Goal: Task Accomplishment & Management: Manage account settings

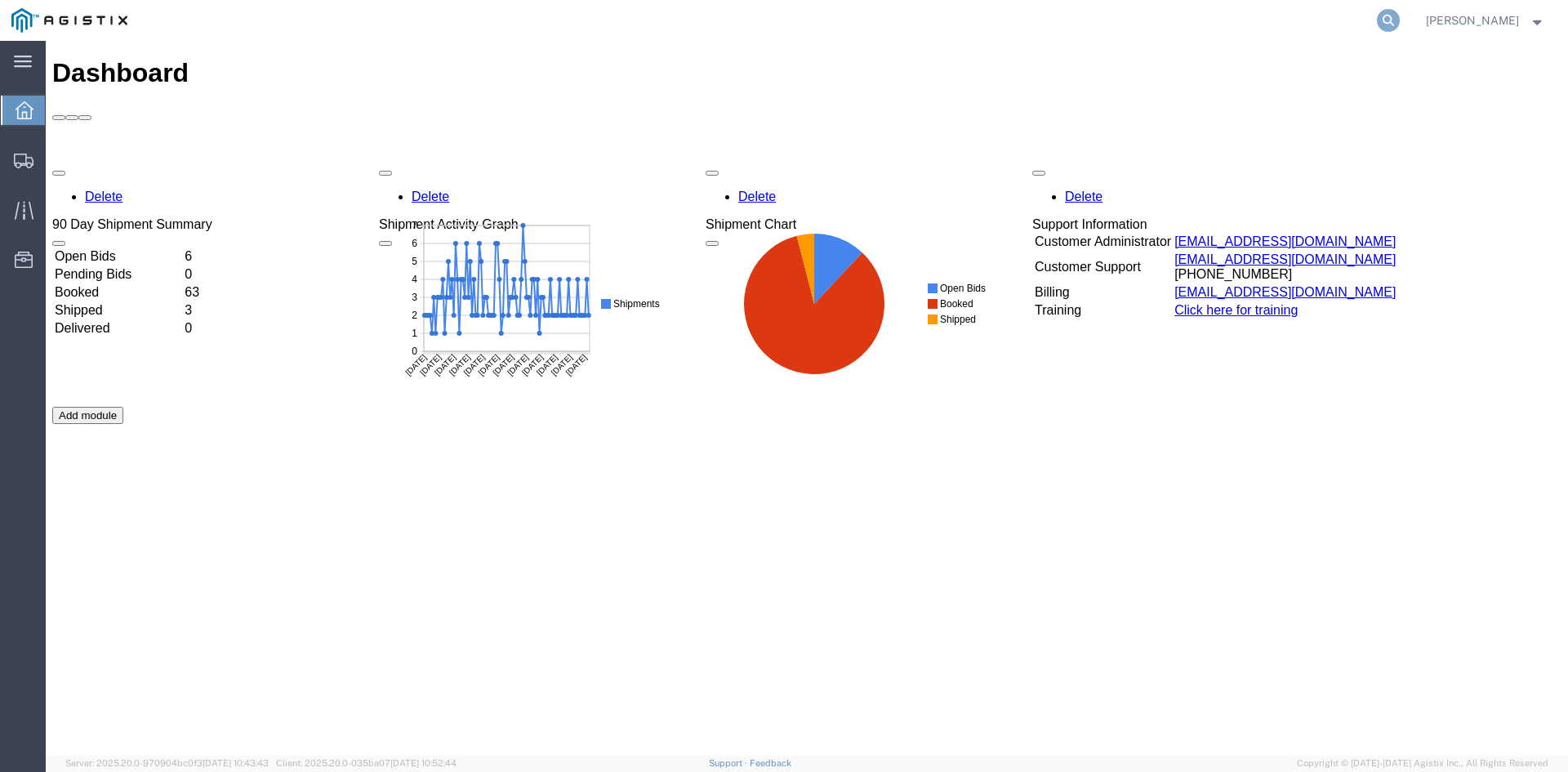
click at [1400, 15] on icon at bounding box center [1388, 20] width 22 height 22
click at [1293, 28] on input "search" at bounding box center [1129, 20] width 497 height 39
paste input "57007503"
type input "57007503"
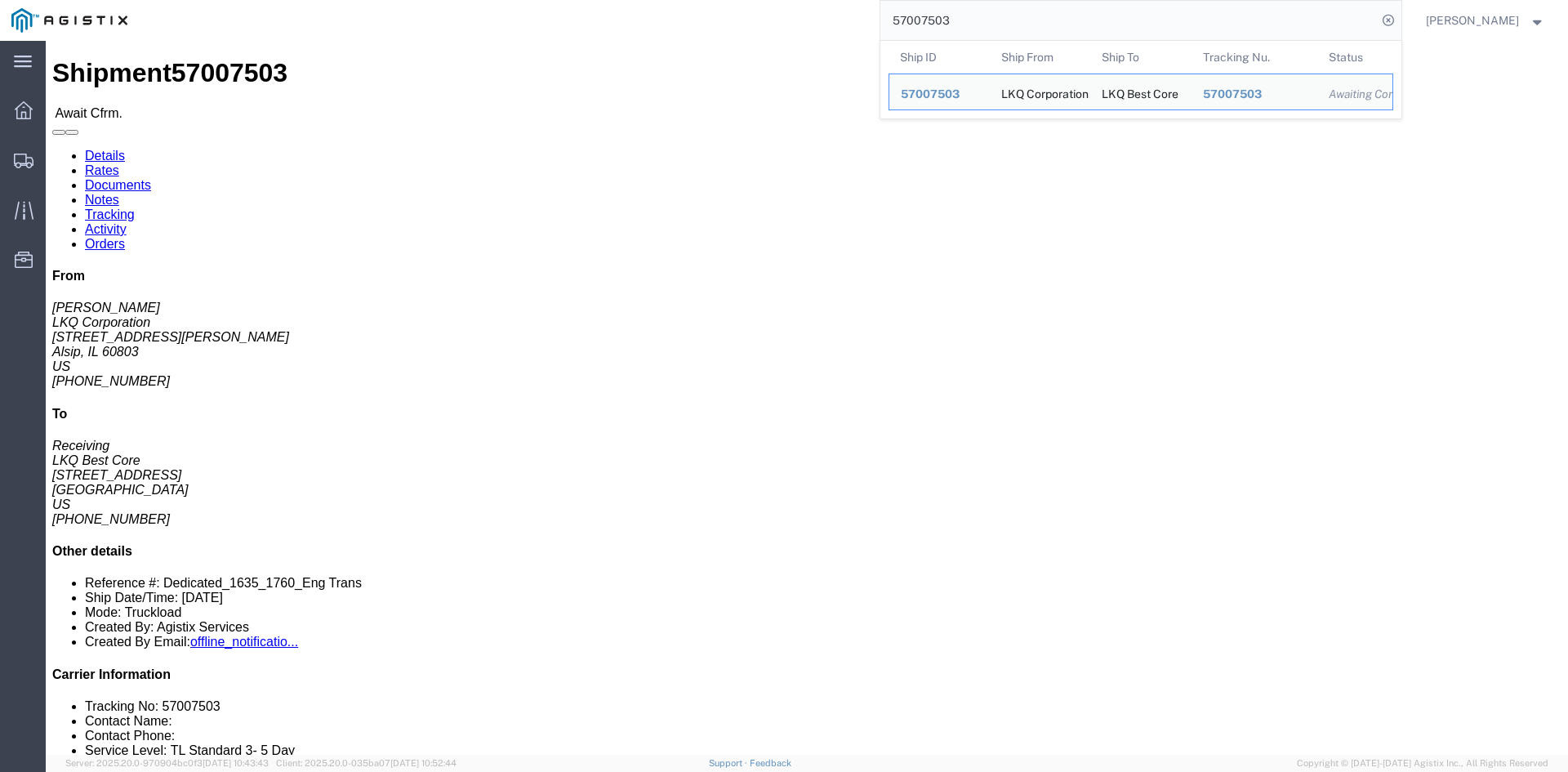
click link "Rates"
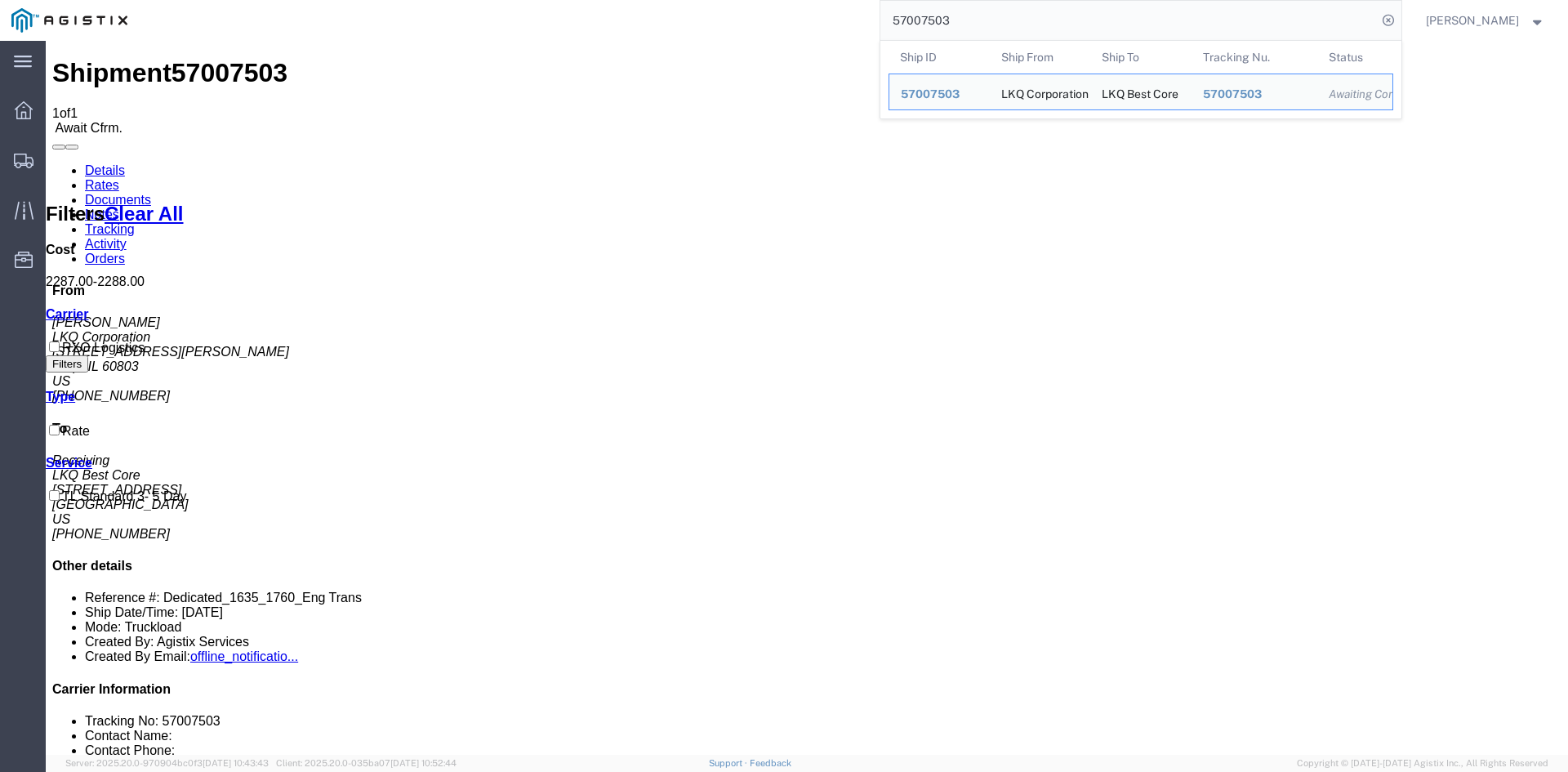
drag, startPoint x: 990, startPoint y: 22, endPoint x: 821, endPoint y: 25, distance: 169.0
click at [821, 25] on div "57007503 Ship ID Ship From Ship To Tracking Nu. Status Ship ID 57007503 Ship Fr…" at bounding box center [770, 20] width 1263 height 41
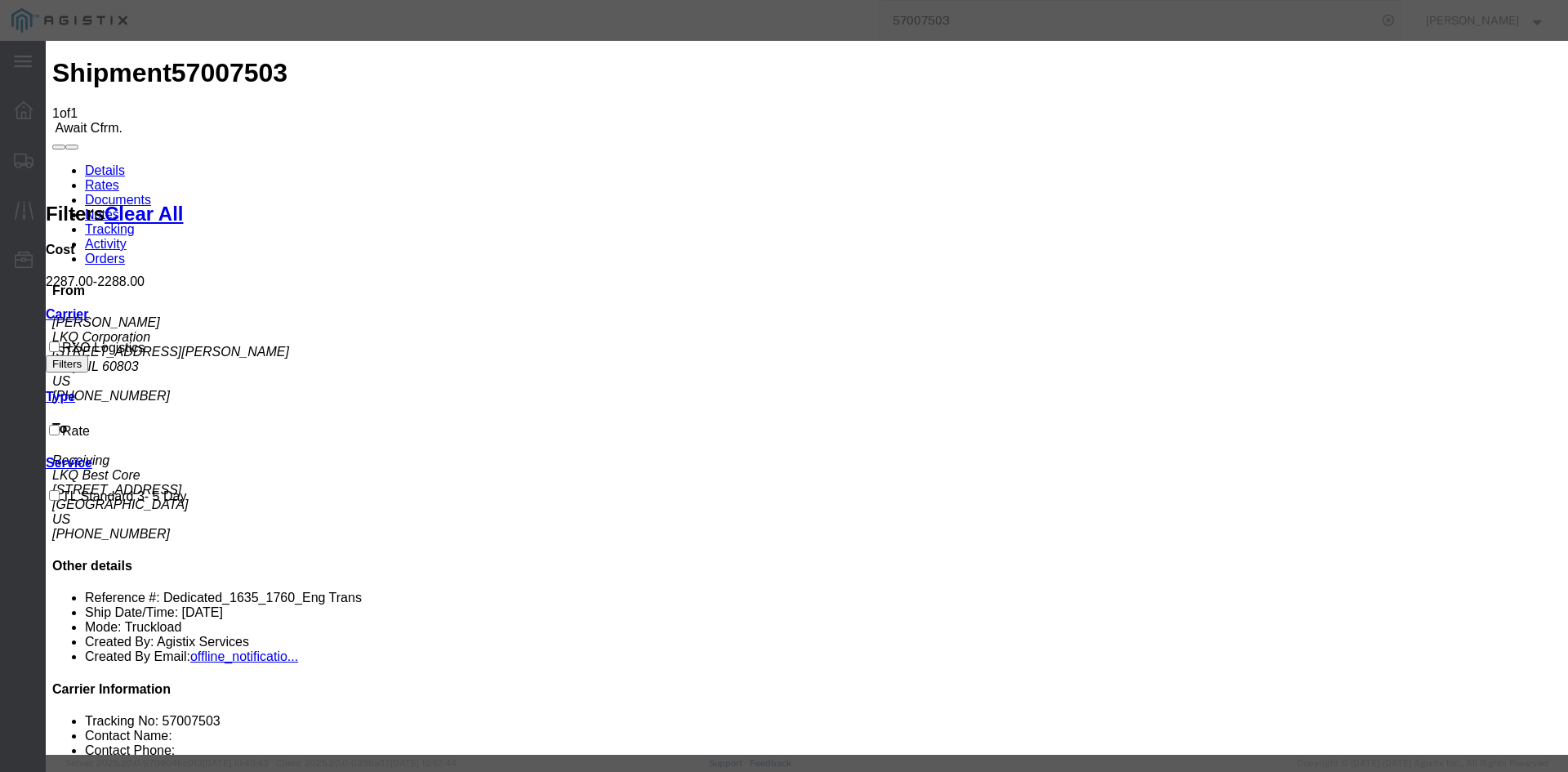
checkbox input "true"
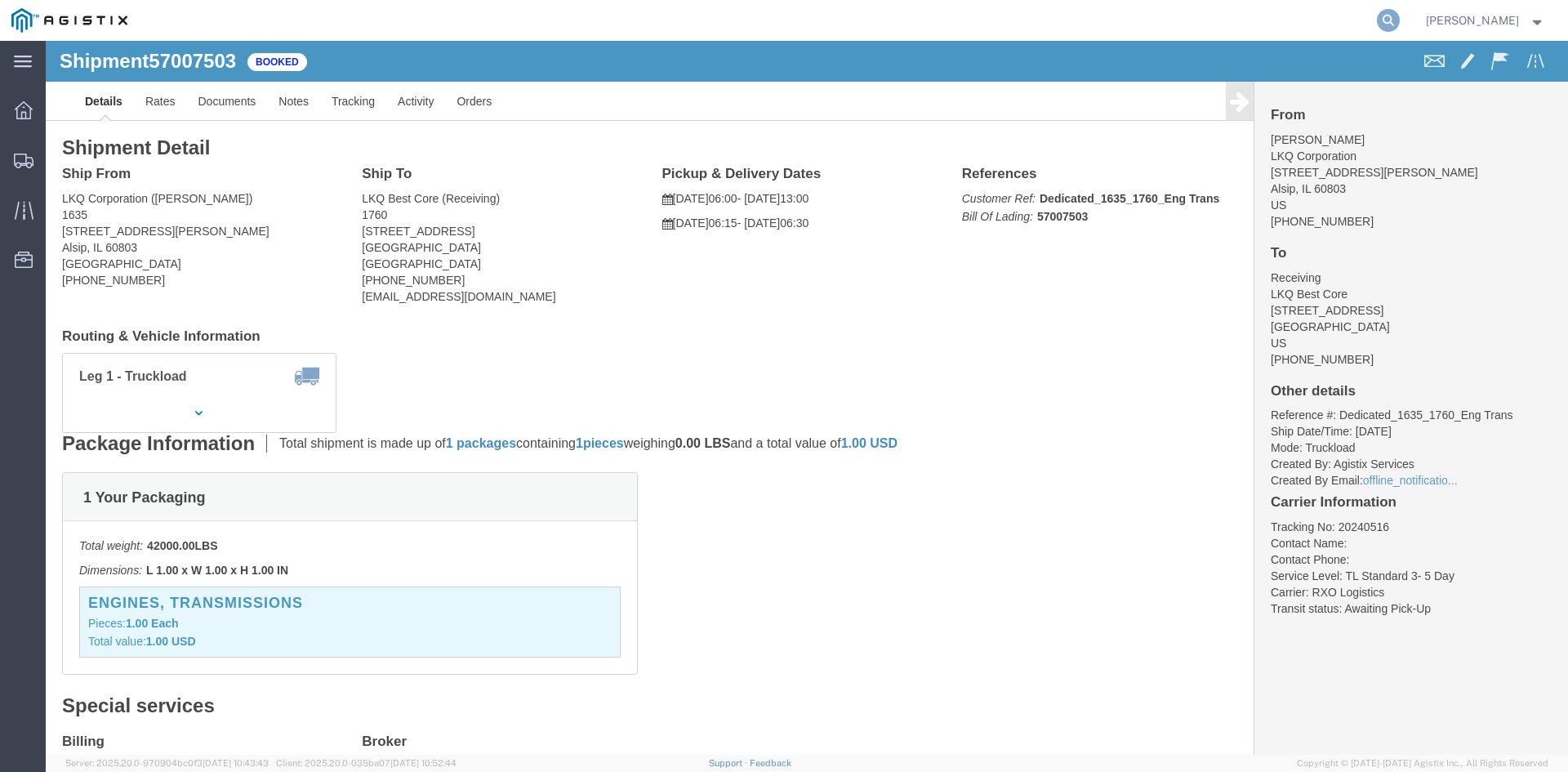
click at [1400, 9] on icon at bounding box center [1388, 20] width 22 height 22
drag, startPoint x: 1375, startPoint y: 21, endPoint x: 1359, endPoint y: 40, distance: 24.8
click at [1374, 22] on input "search" at bounding box center [1129, 20] width 497 height 39
paste input "57007513"
type input "57007513"
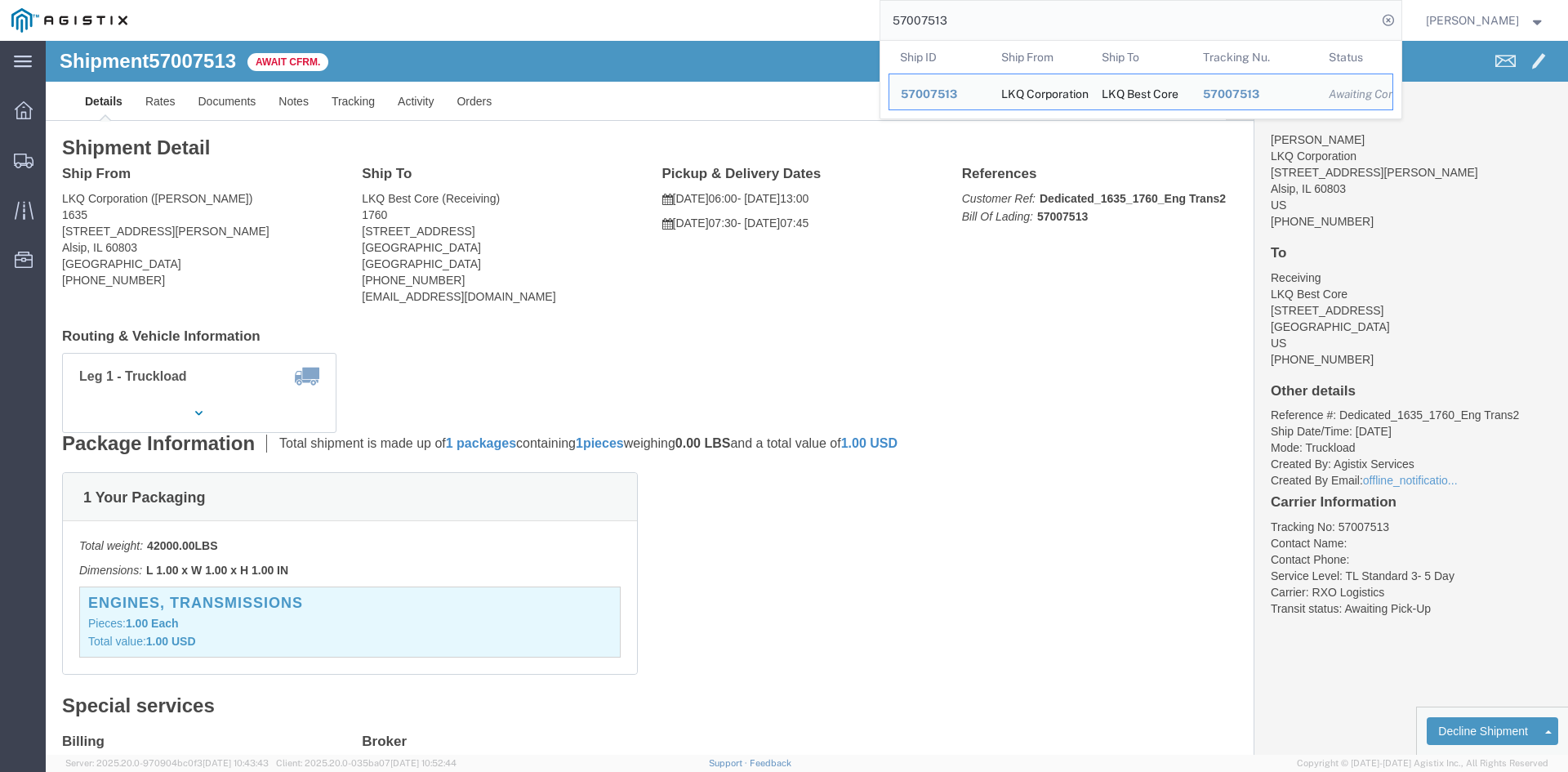
click span "57007513"
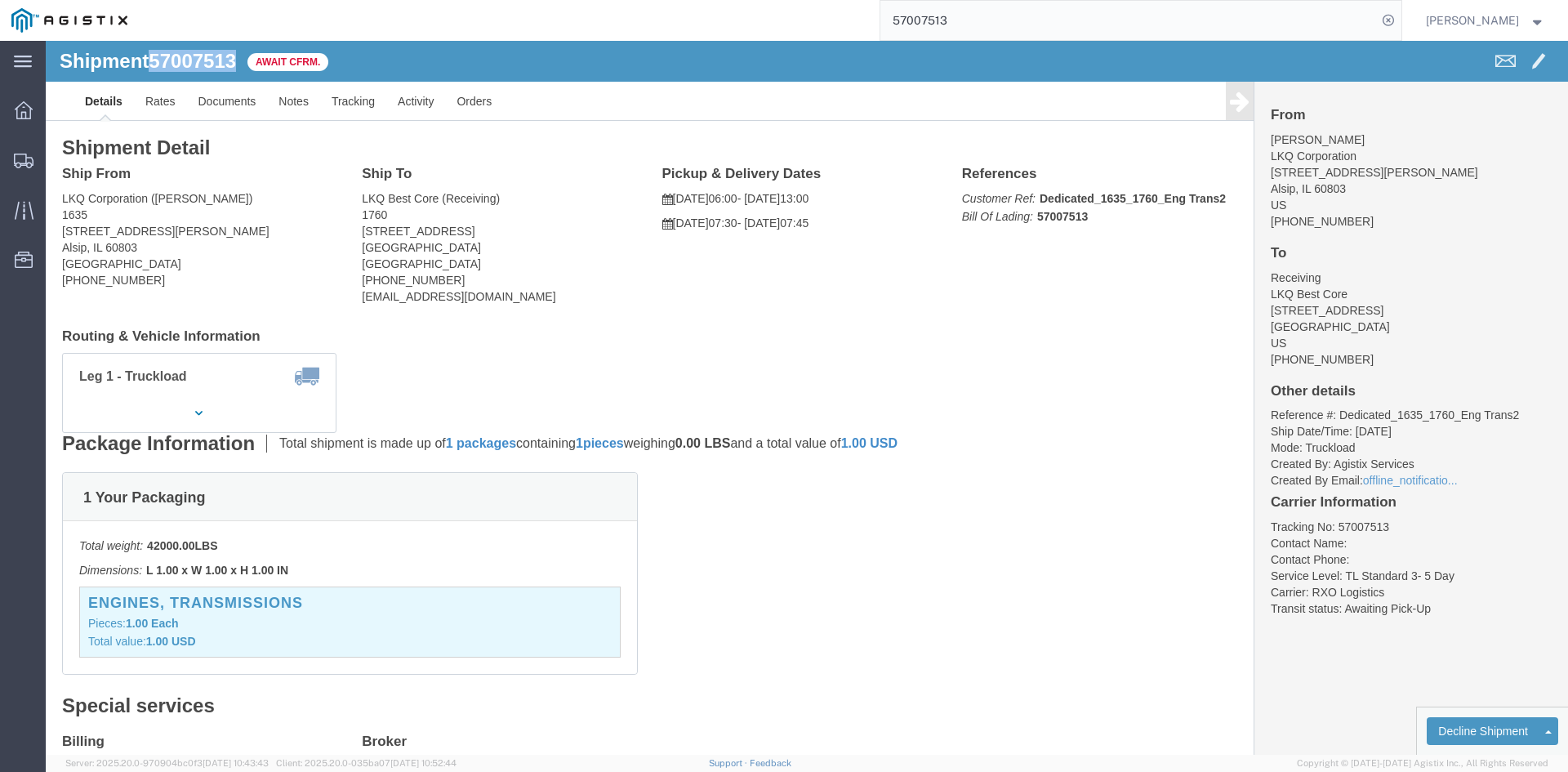
click span "57007513"
copy span "57007513"
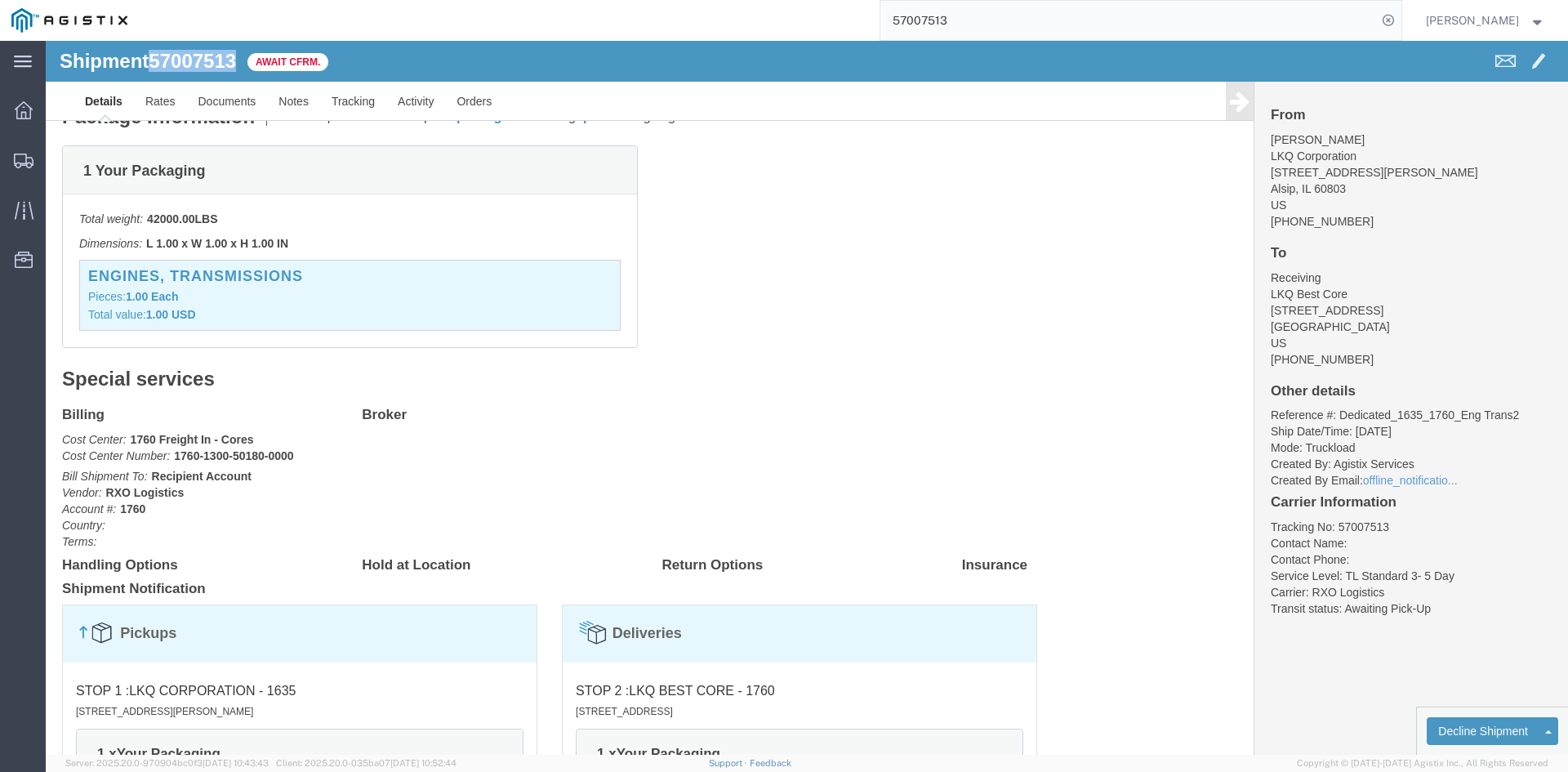
scroll to position [563, 0]
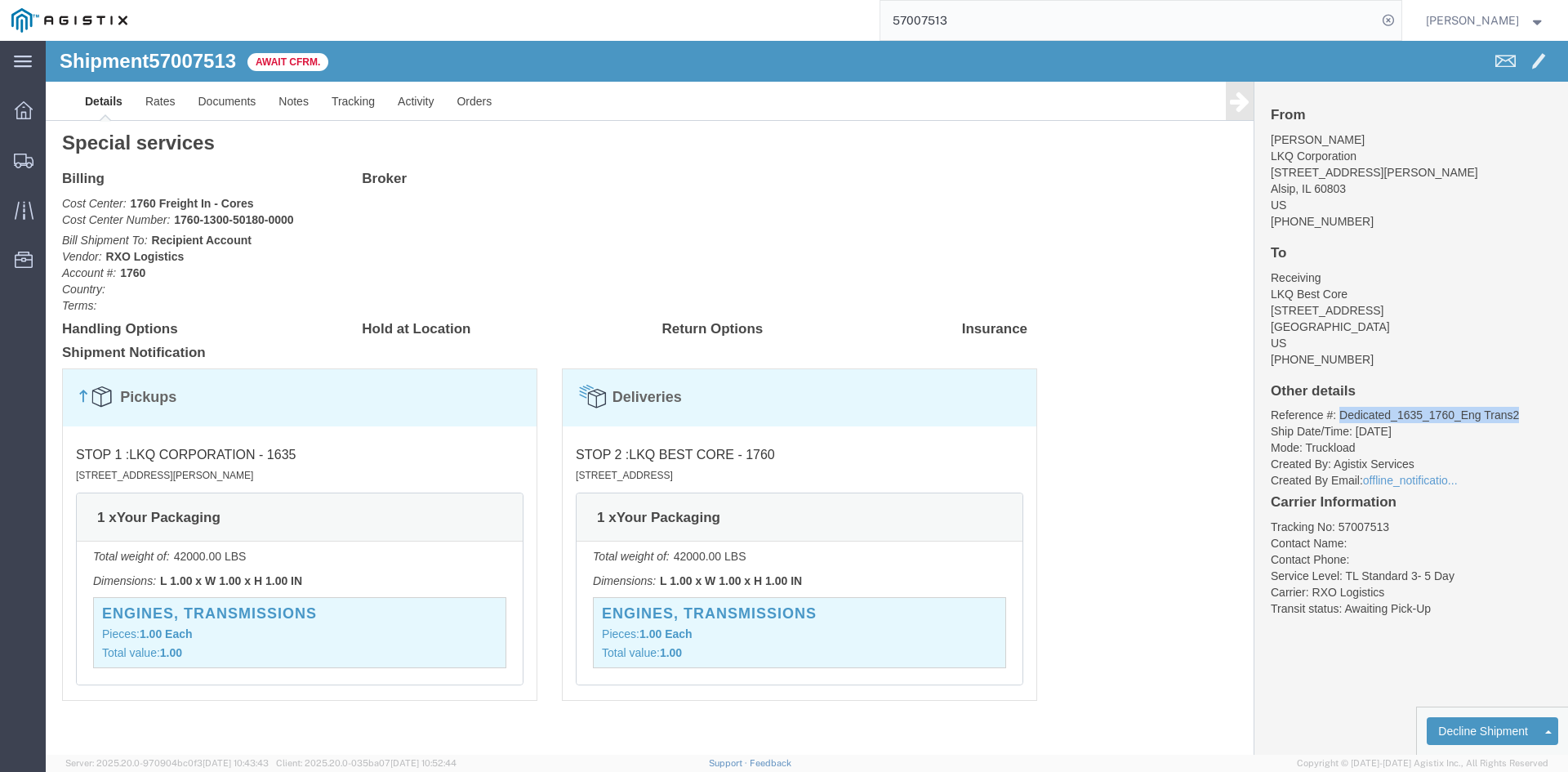
drag, startPoint x: 1463, startPoint y: 373, endPoint x: 1284, endPoint y: 375, distance: 179.0
click li "Reference #: Dedicated_1635_1760_Eng Trans2"
copy li "Dedicated_1635_1760_Eng Trans2"
click link "Confirm"
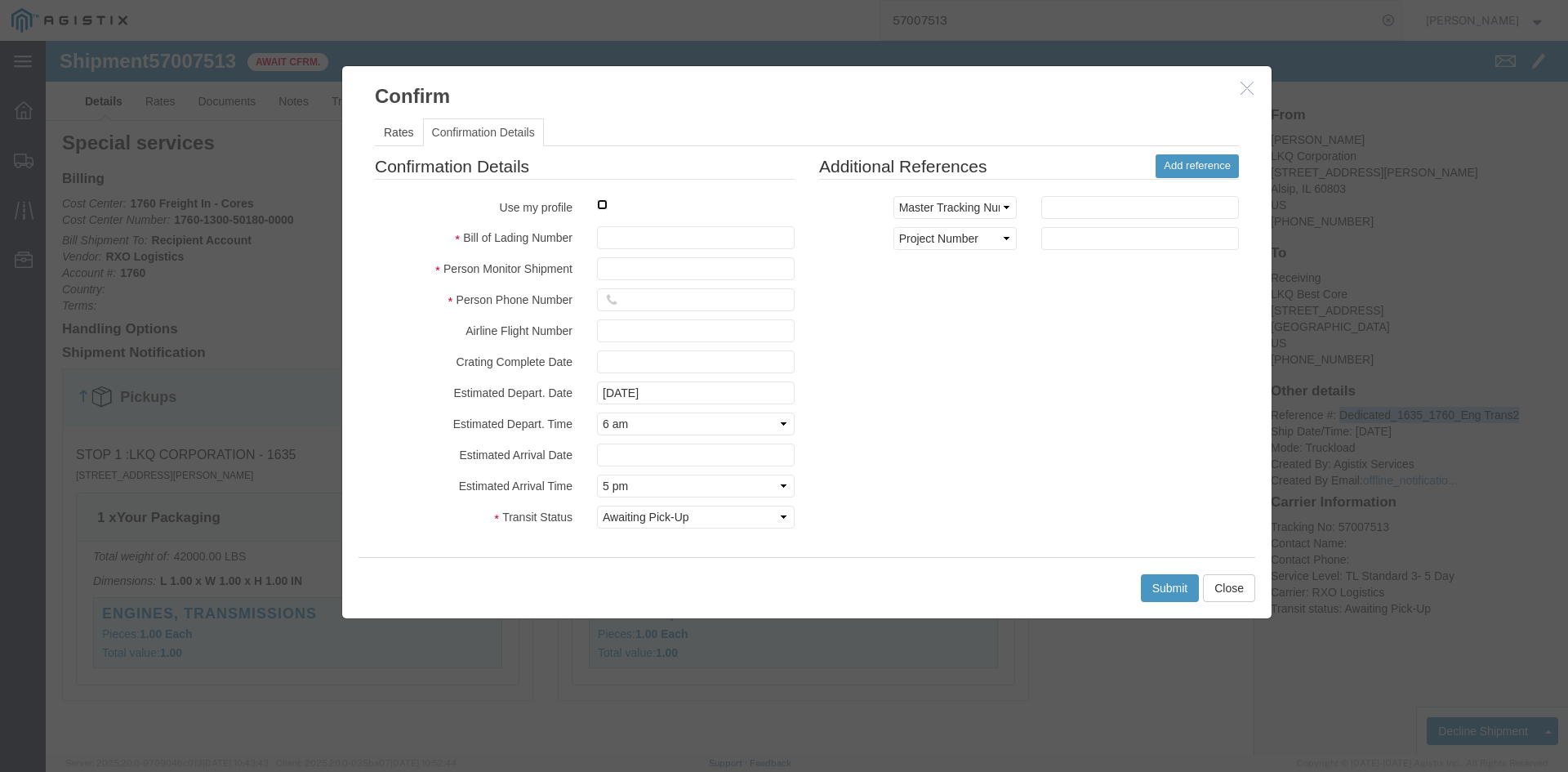
click input "checkbox"
checkbox input "true"
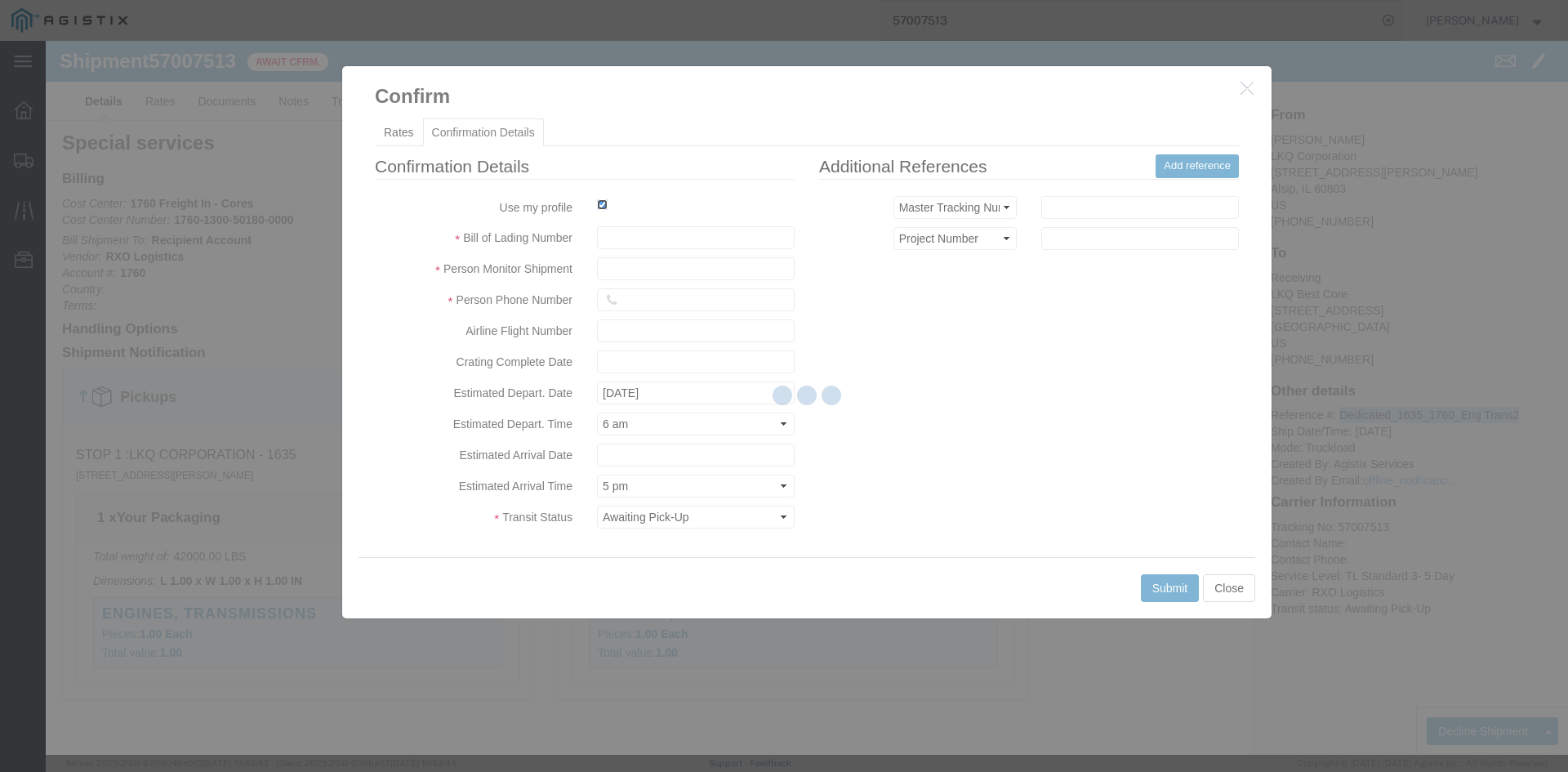
type input "[PERSON_NAME]"
type input "630-877-0071"
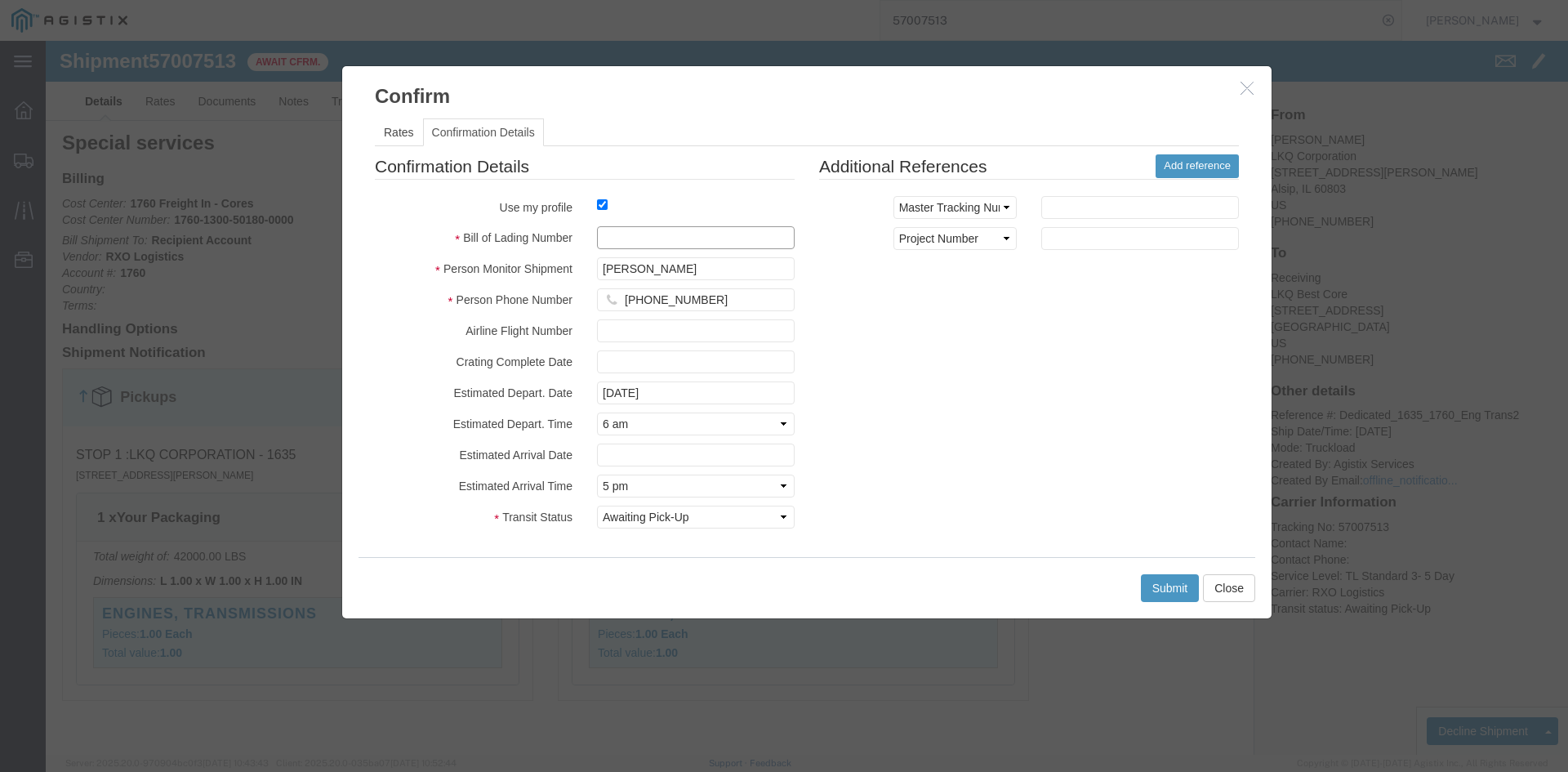
click input "text"
paste input "57007513"
type input "57007513"
click button "Submit"
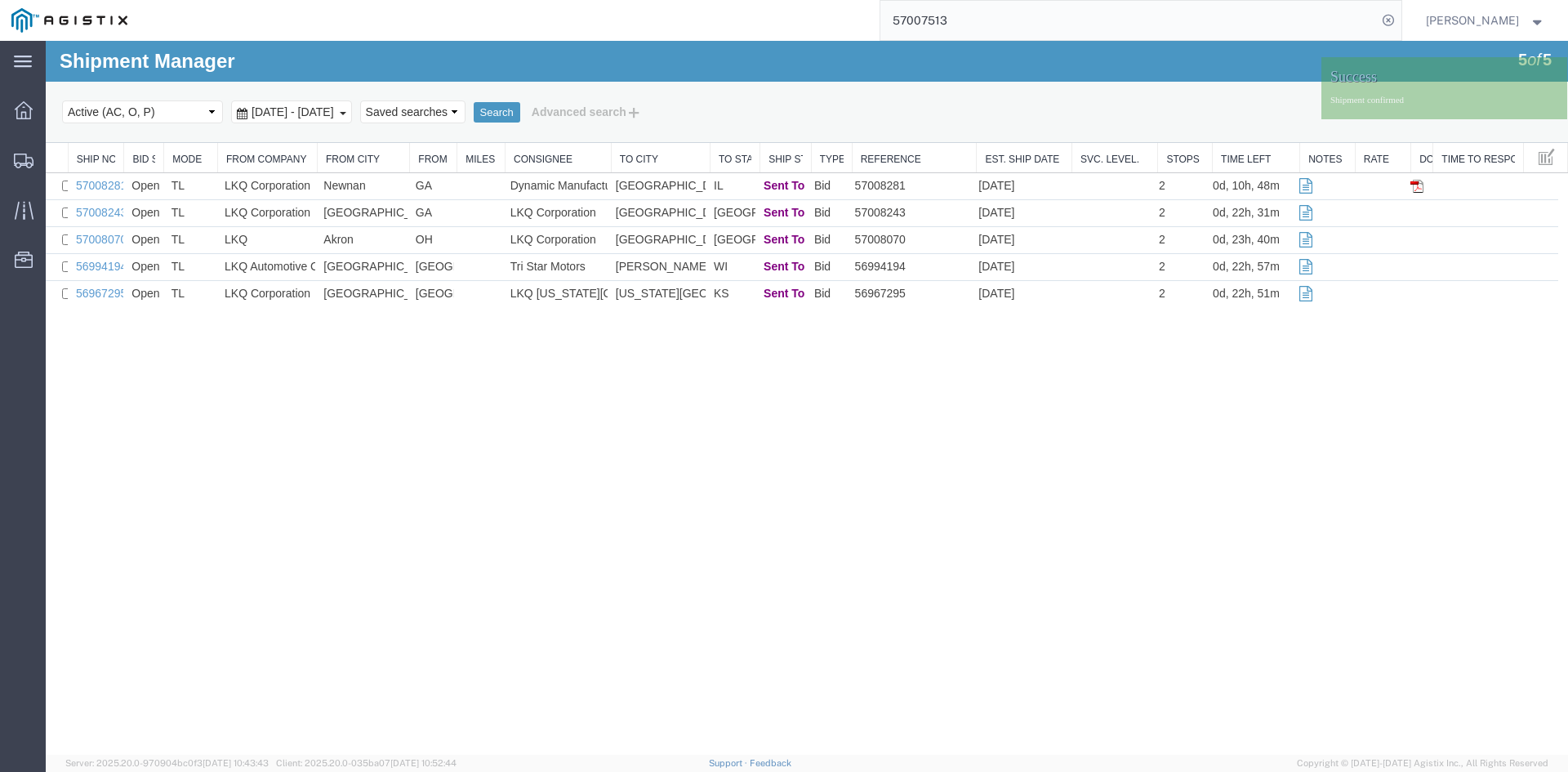
scroll to position [0, 0]
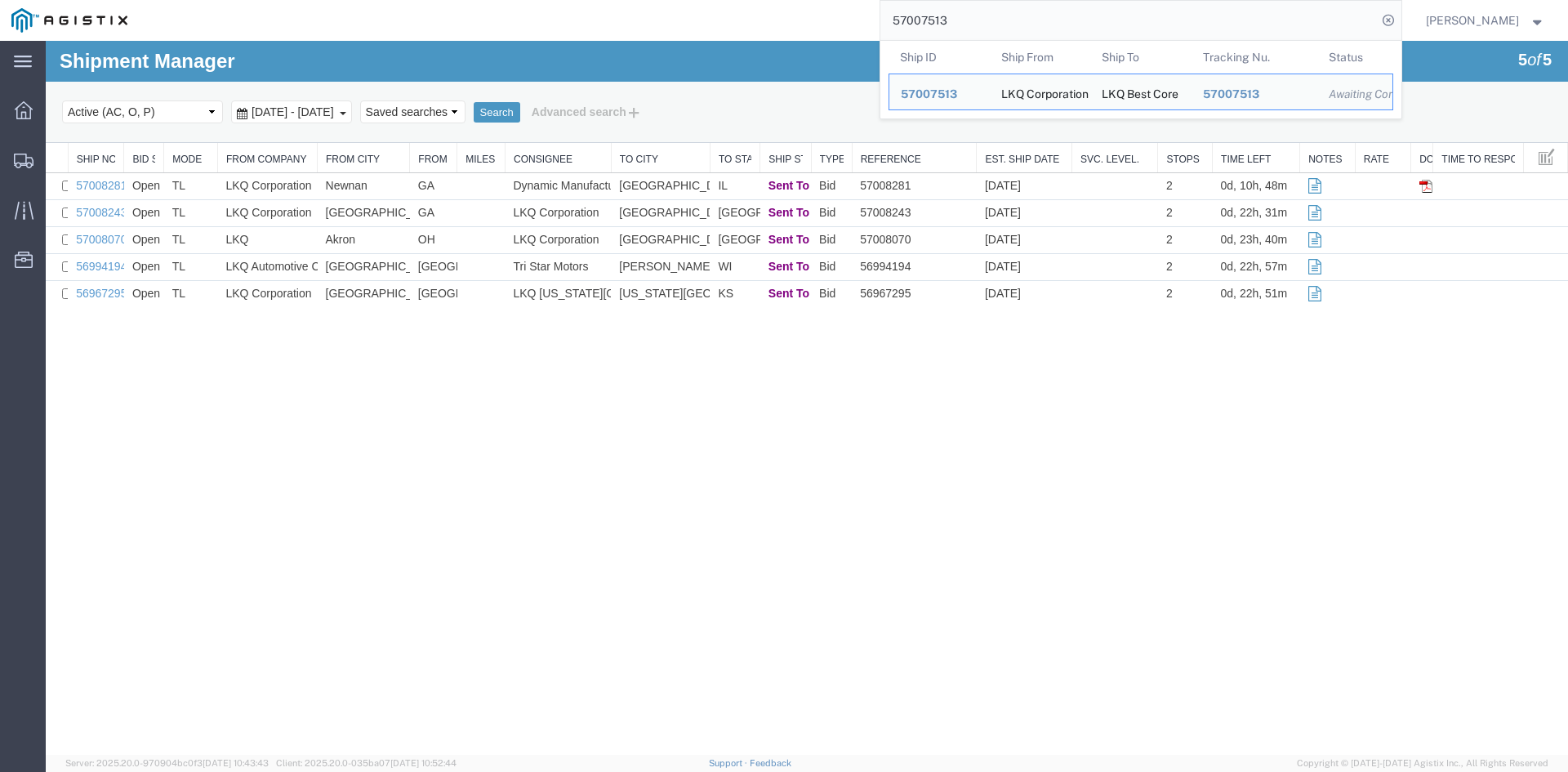
drag, startPoint x: 1006, startPoint y: 25, endPoint x: 861, endPoint y: 22, distance: 145.0
click at [870, 22] on div "57007513 Ship ID Ship From Ship To Tracking Nu. Status Ship ID 57007513 Ship Fr…" at bounding box center [770, 20] width 1263 height 41
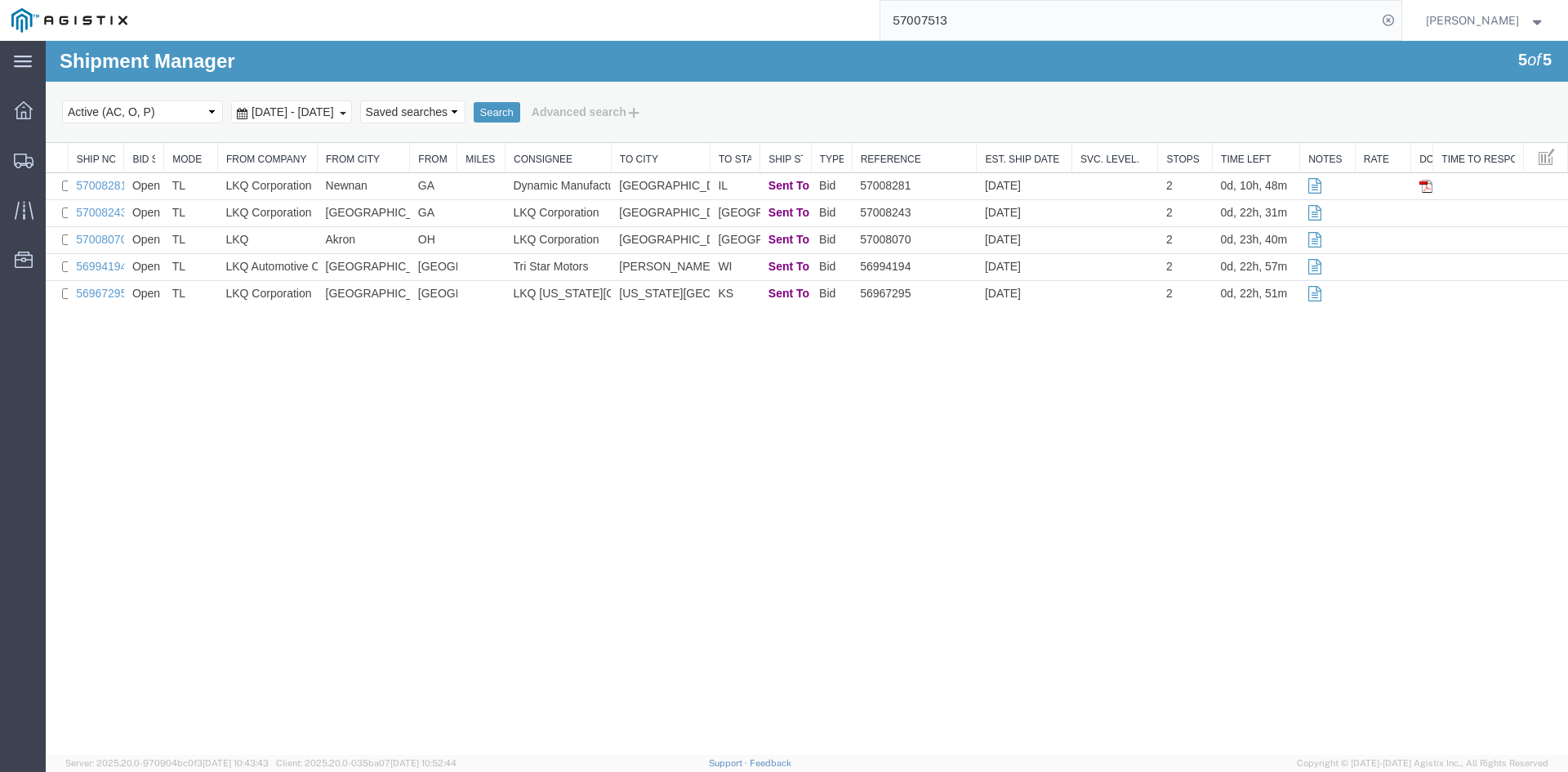
paste input "9358"
type input "57009358"
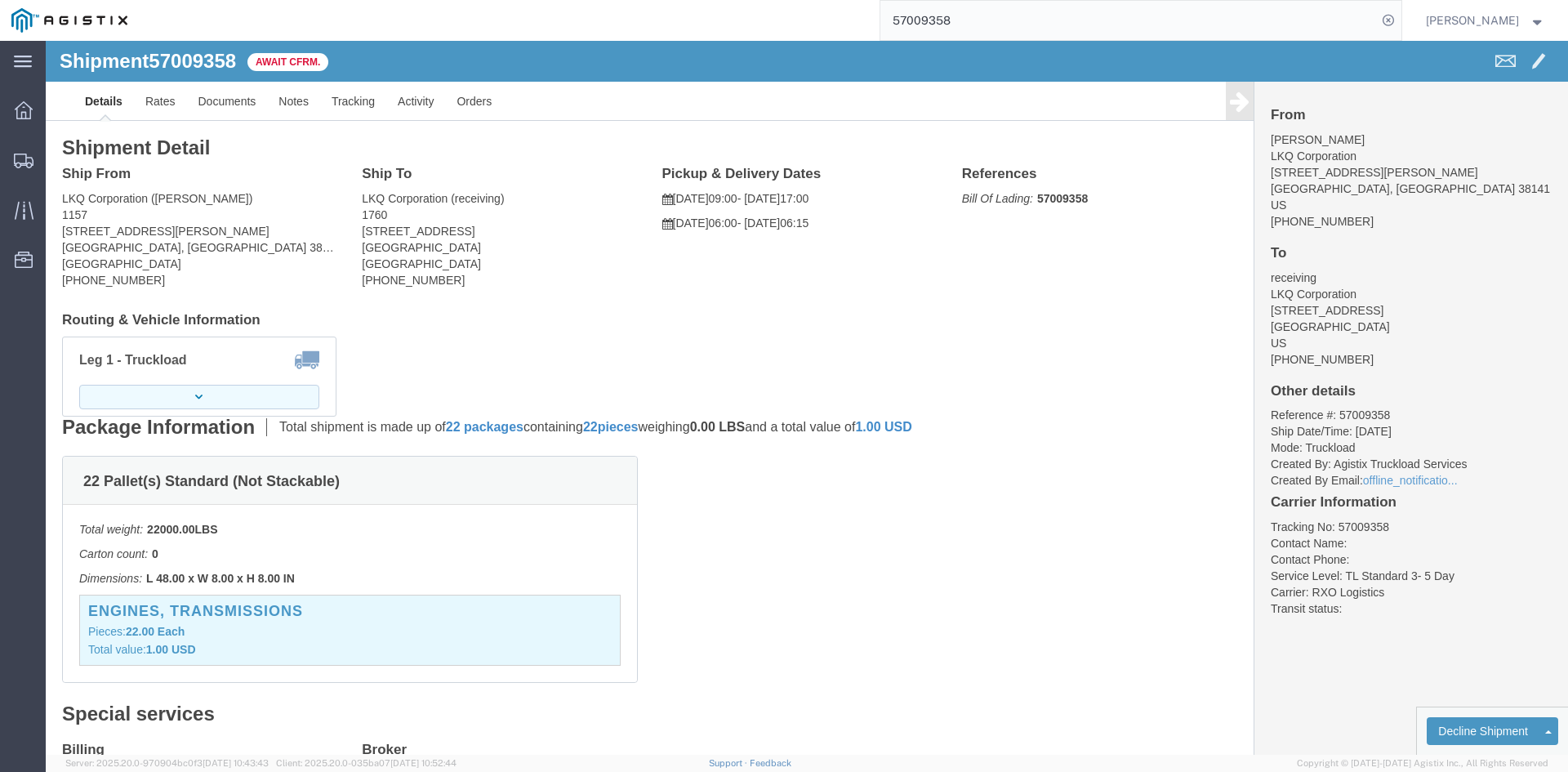
click button "button"
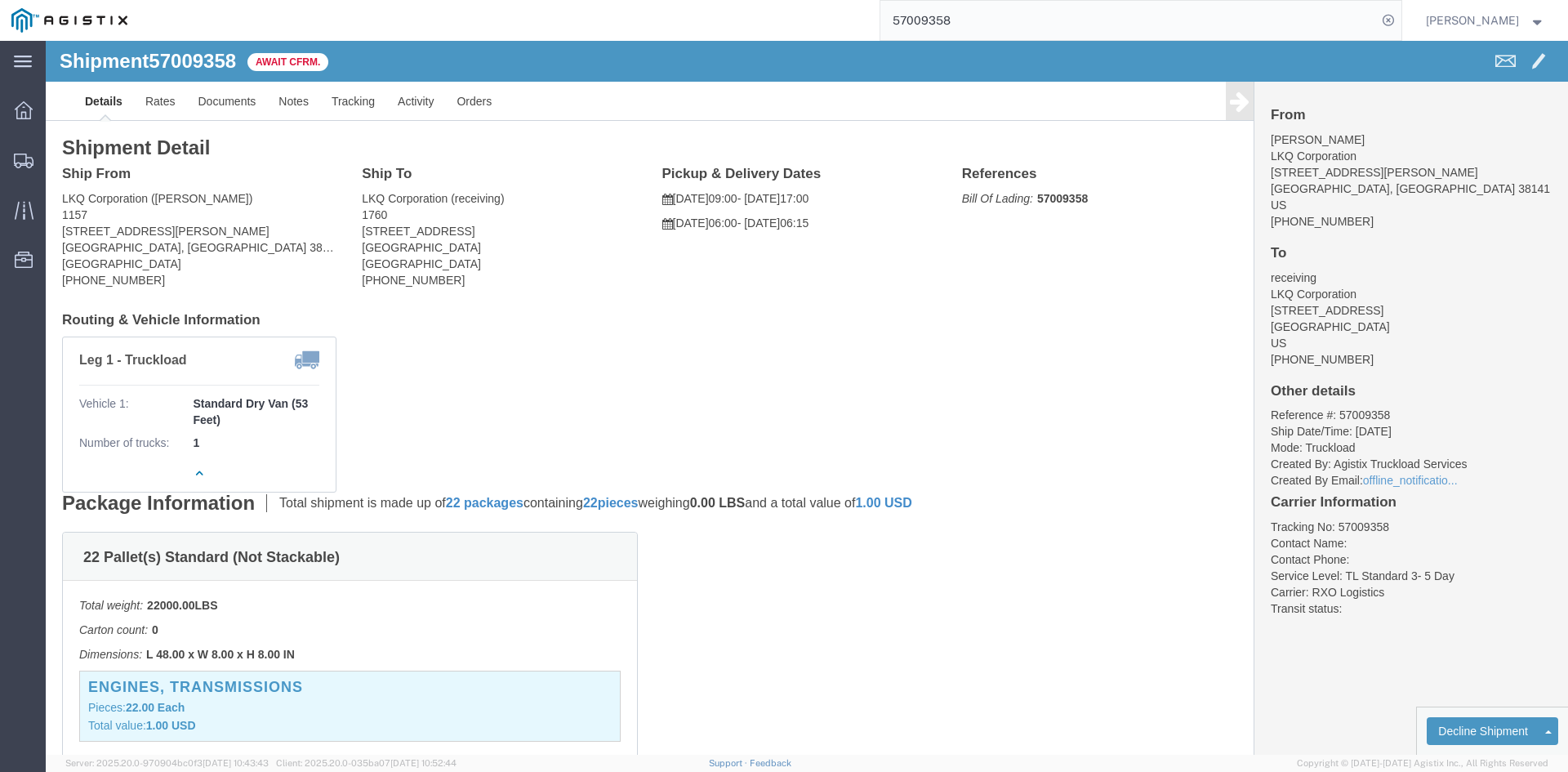
click address "LKQ Corporation (James Delancey) 1157 4640 Hickory Hill Rd Memphis, TN 38141 Un…"
click link "Rates"
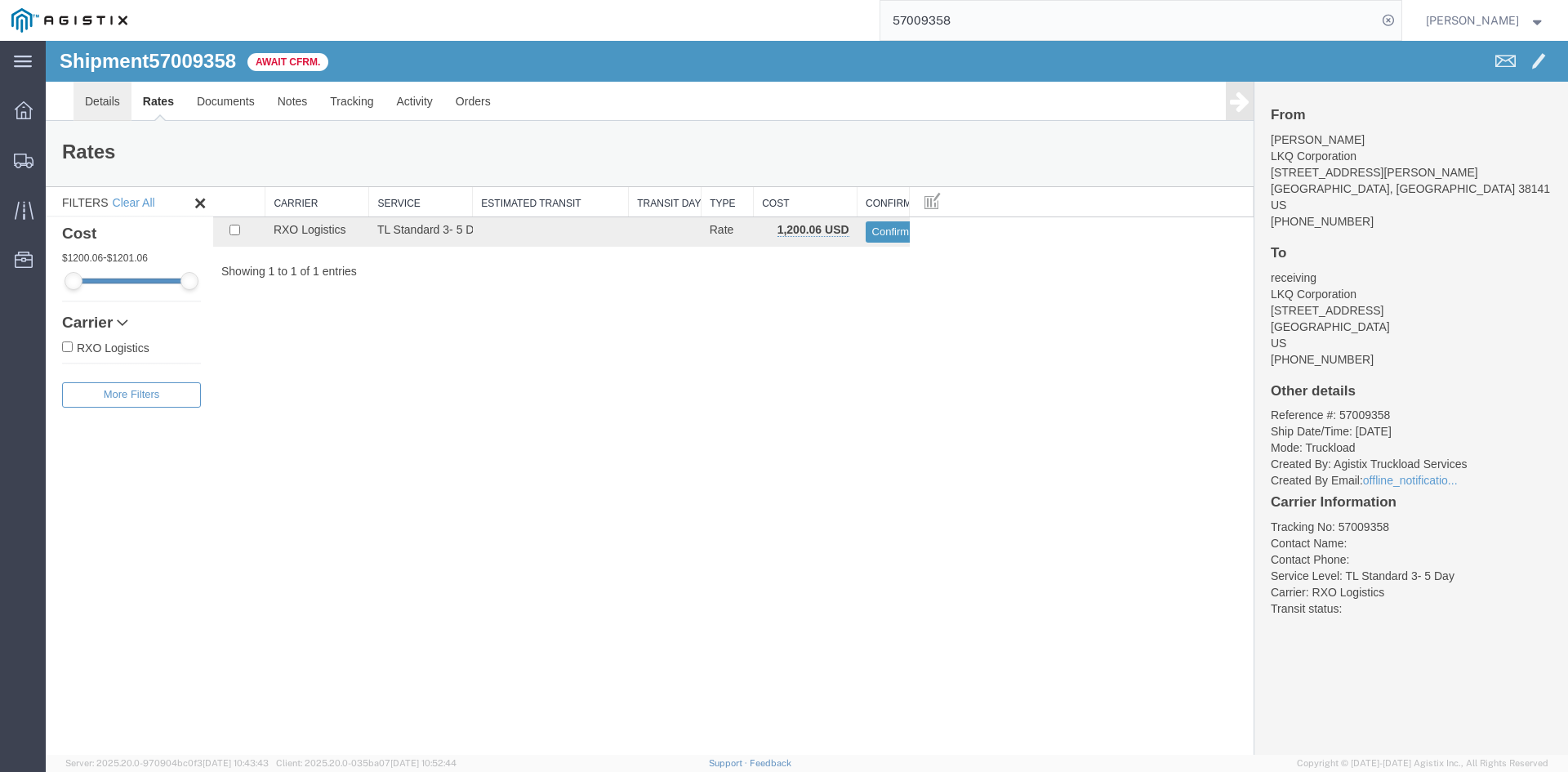
click at [112, 108] on link "Details" at bounding box center [102, 101] width 58 height 39
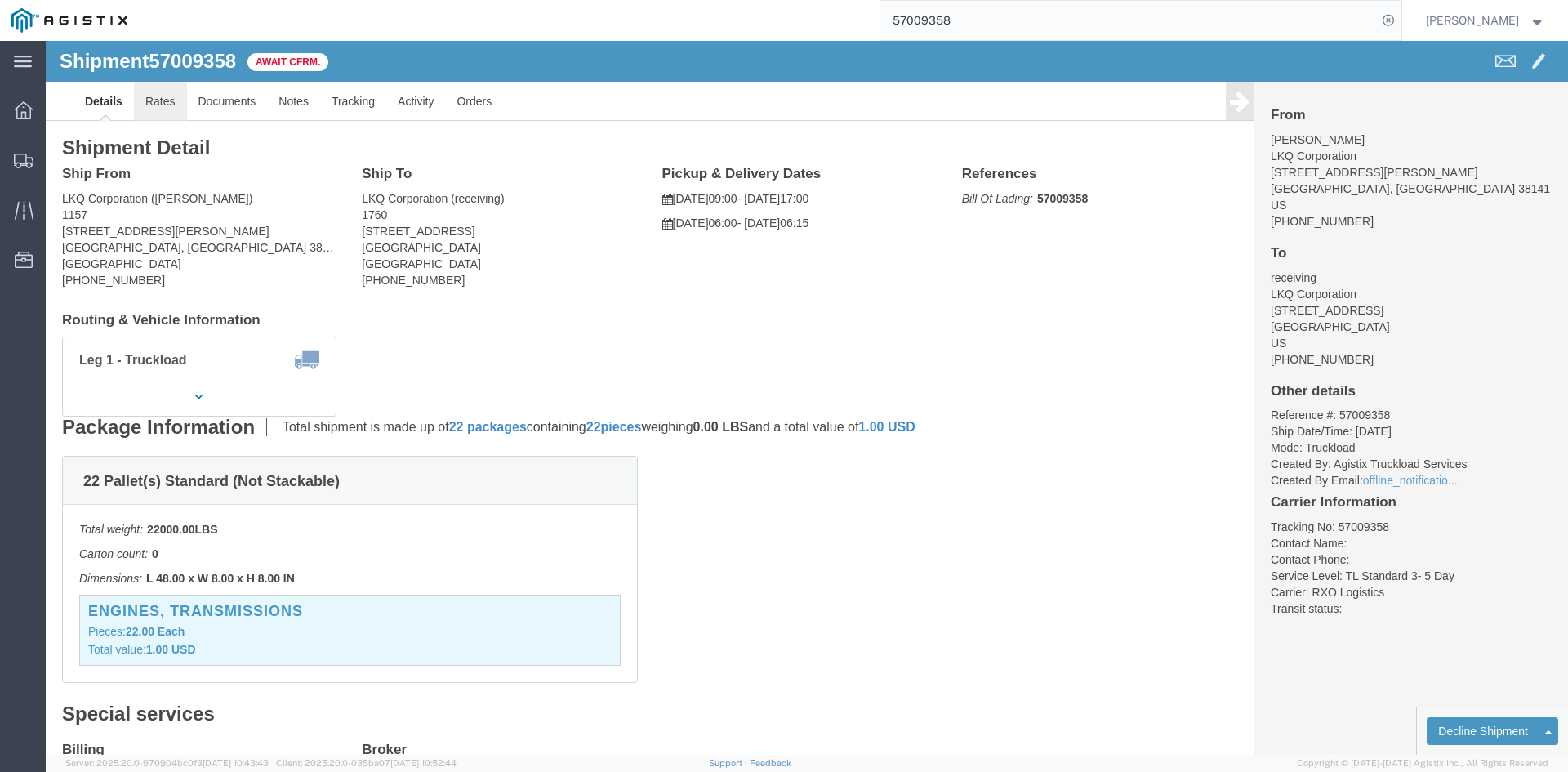
click link "Rates"
